Goal: Find specific page/section: Find specific page/section

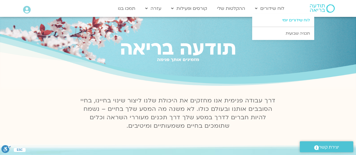
click at [277, 21] on link "לוח שידורים יומי" at bounding box center [283, 20] width 62 height 13
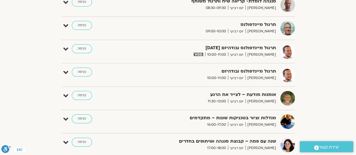
scroll to position [295, 0]
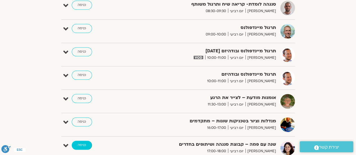
click at [82, 142] on link "כניסה" at bounding box center [82, 145] width 20 height 9
